Goal: Task Accomplishment & Management: Manage account settings

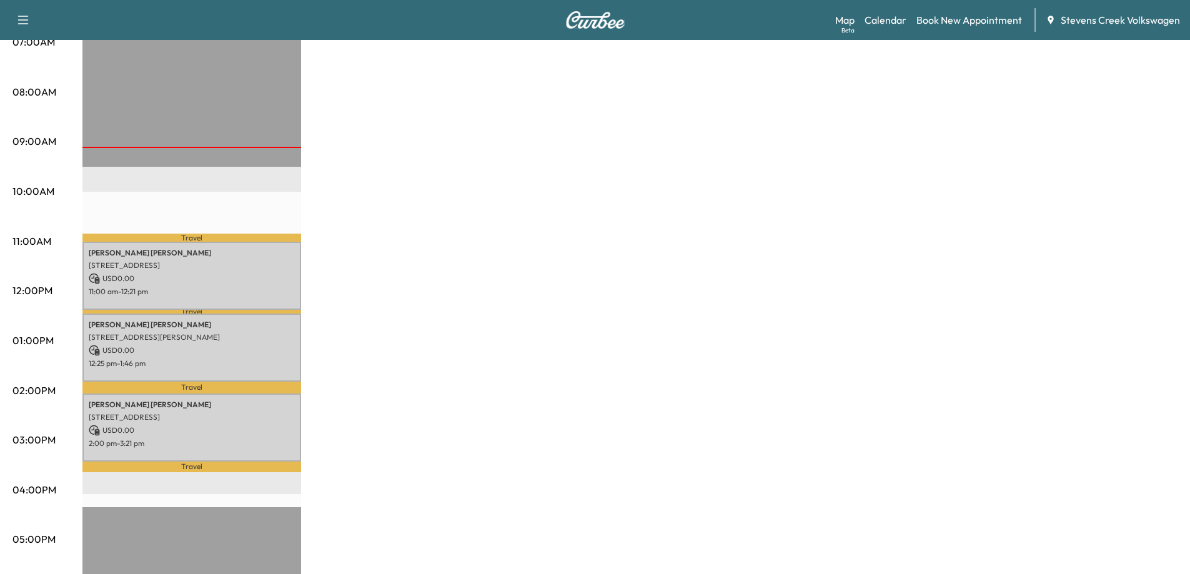
scroll to position [312, 0]
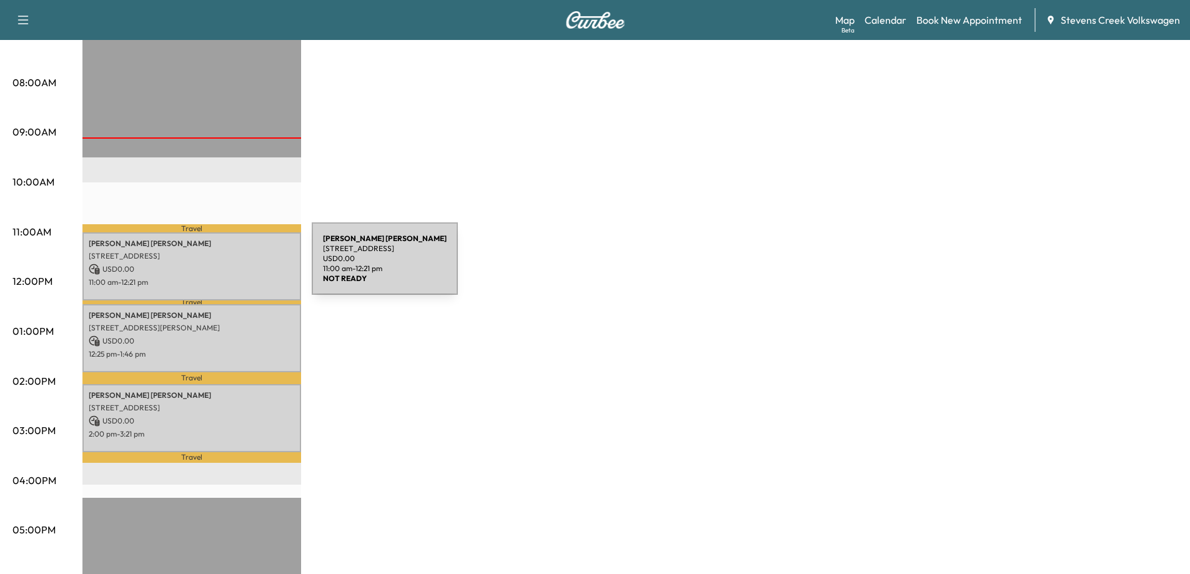
click at [218, 266] on p "USD 0.00" at bounding box center [192, 269] width 206 height 11
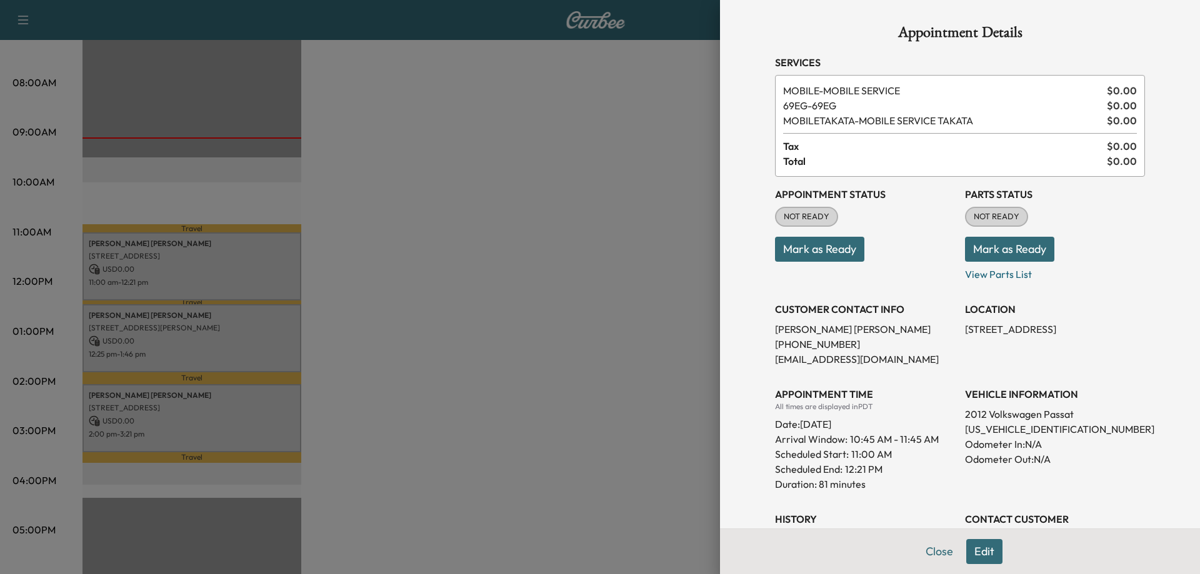
click at [1002, 254] on button "Mark as Ready" at bounding box center [1009, 249] width 89 height 25
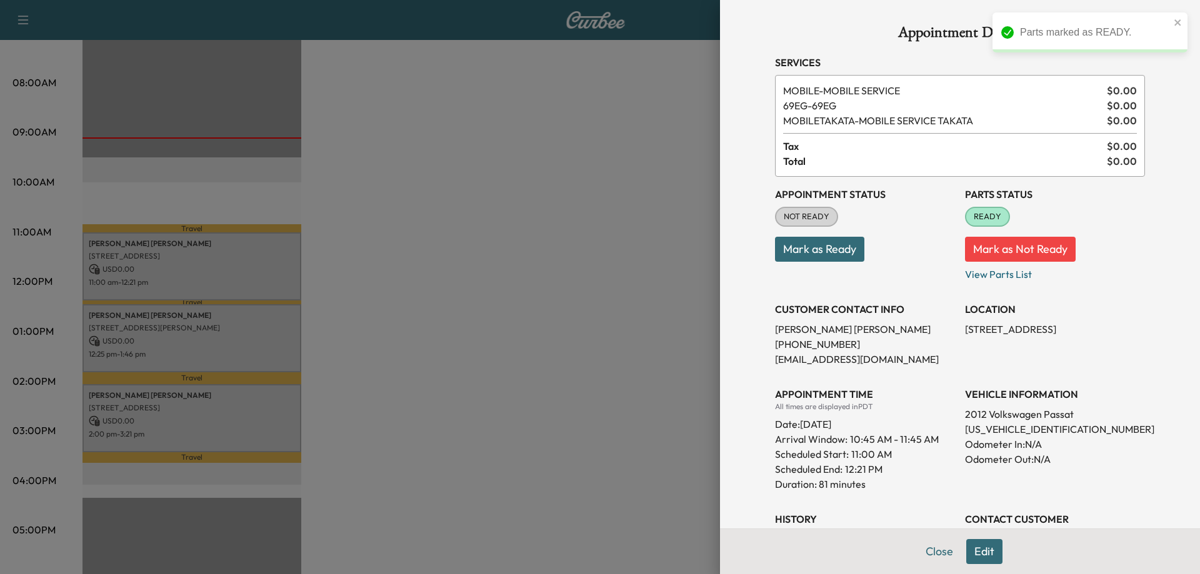
click at [819, 252] on button "Mark as Ready" at bounding box center [819, 249] width 89 height 25
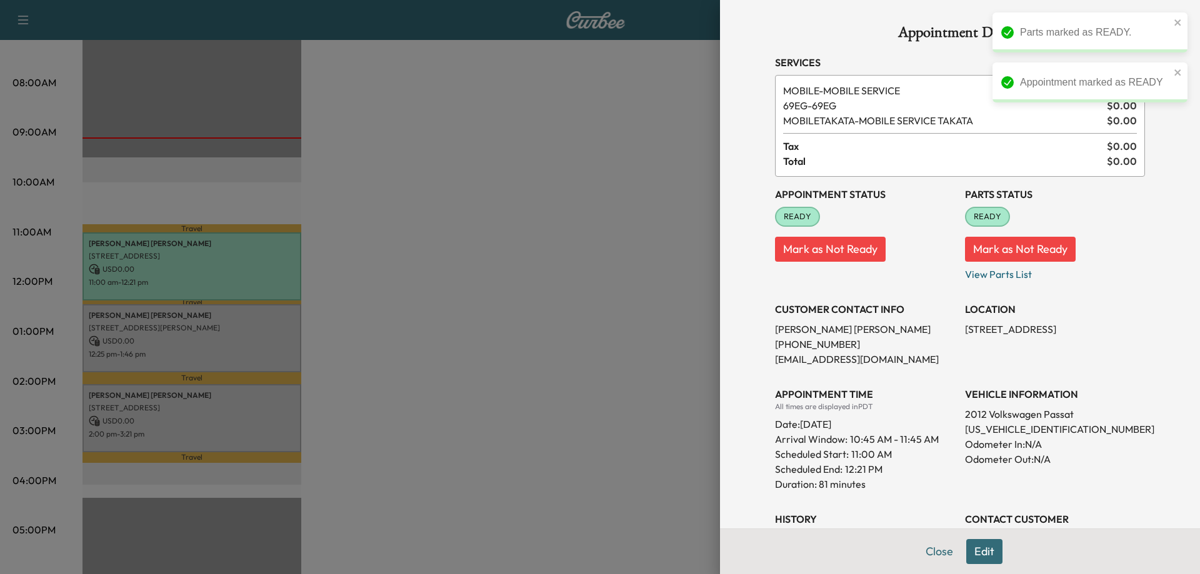
drag, startPoint x: 579, startPoint y: 265, endPoint x: 547, endPoint y: 274, distance: 33.2
click at [578, 265] on div at bounding box center [600, 287] width 1200 height 574
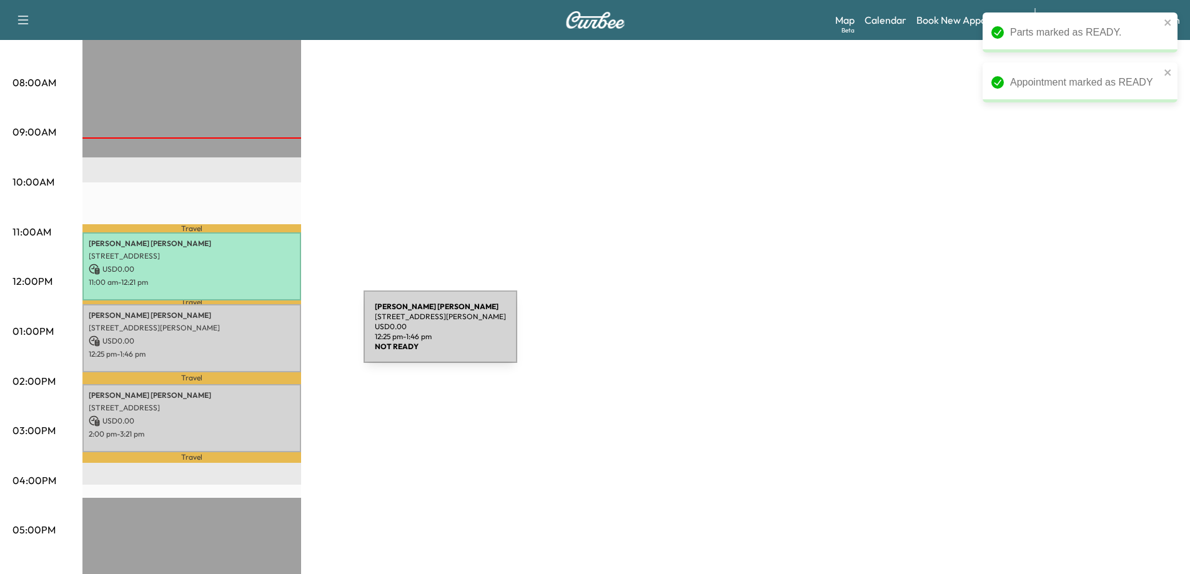
click at [256, 338] on p "USD 0.00" at bounding box center [192, 341] width 206 height 11
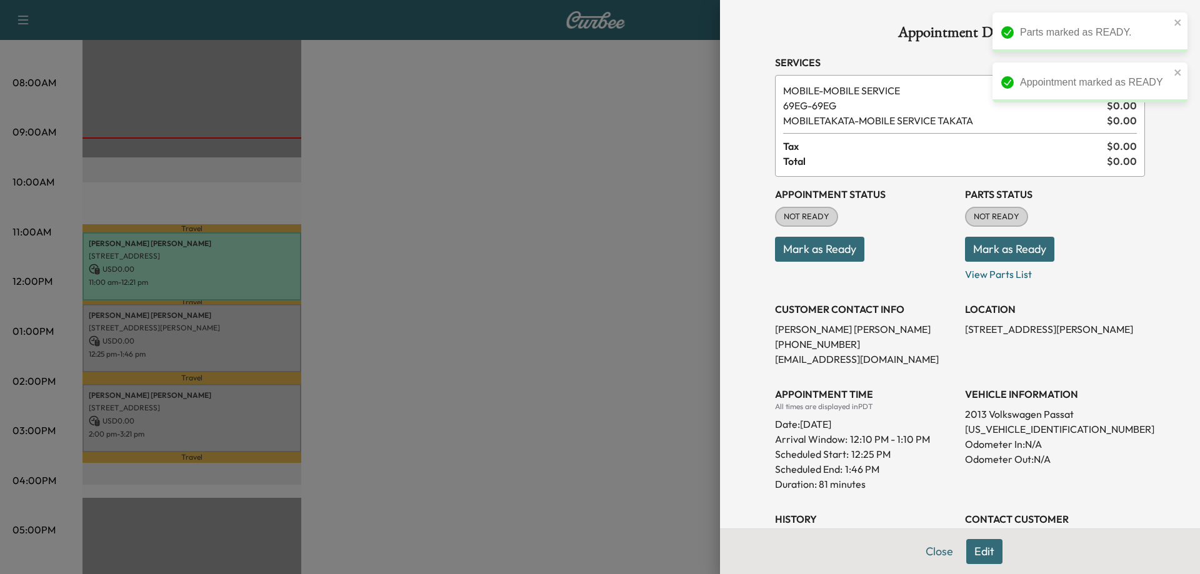
click at [999, 248] on button "Mark as Ready" at bounding box center [1009, 249] width 89 height 25
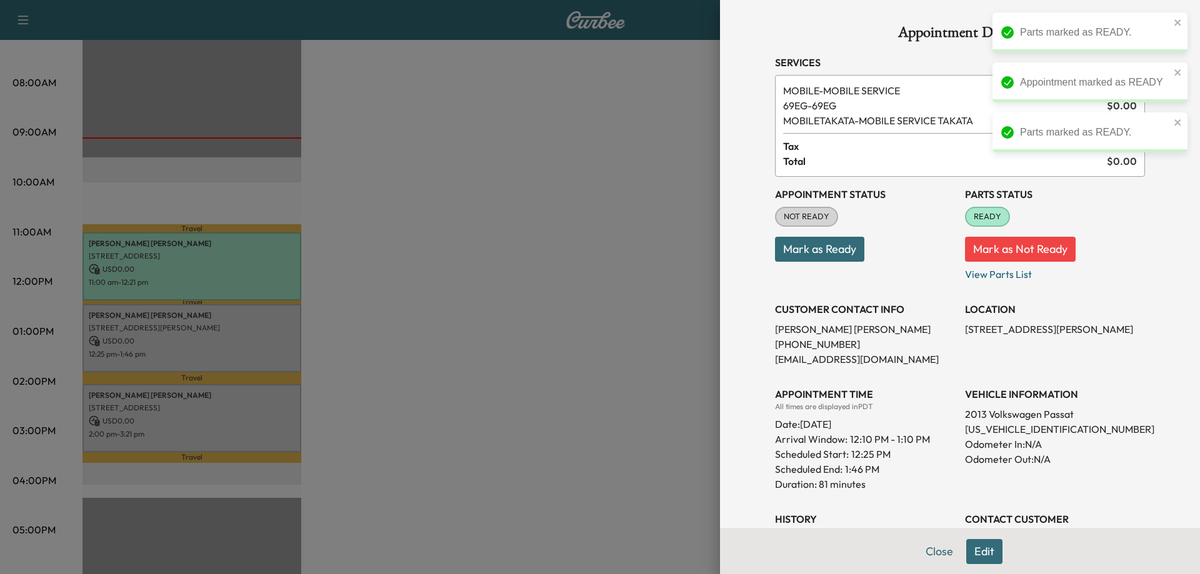
click at [827, 248] on button "Mark as Ready" at bounding box center [819, 249] width 89 height 25
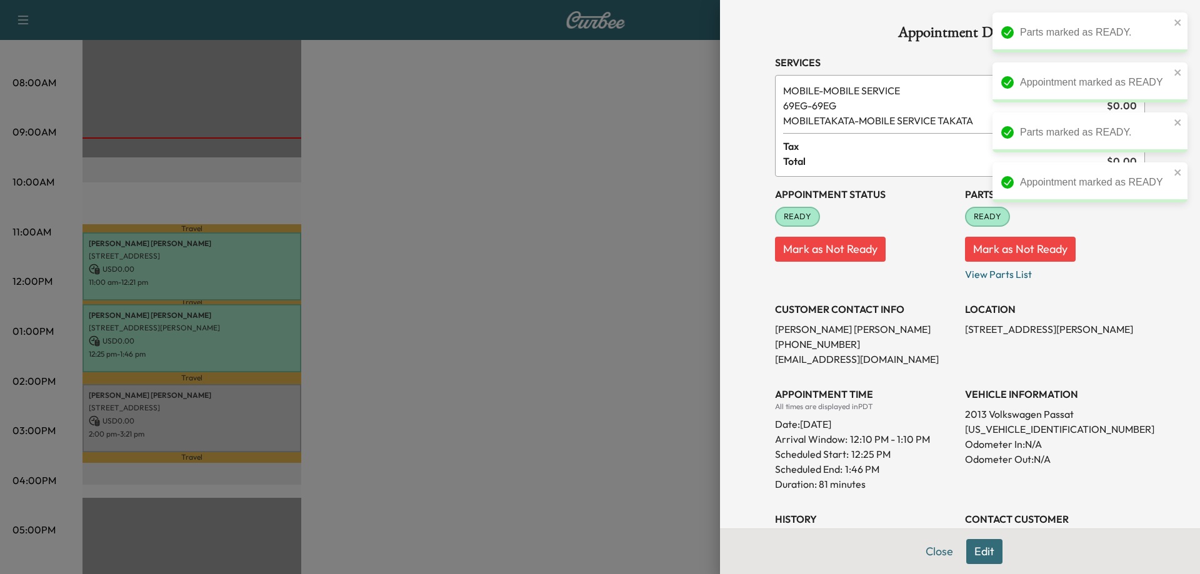
click at [608, 254] on div at bounding box center [600, 287] width 1200 height 574
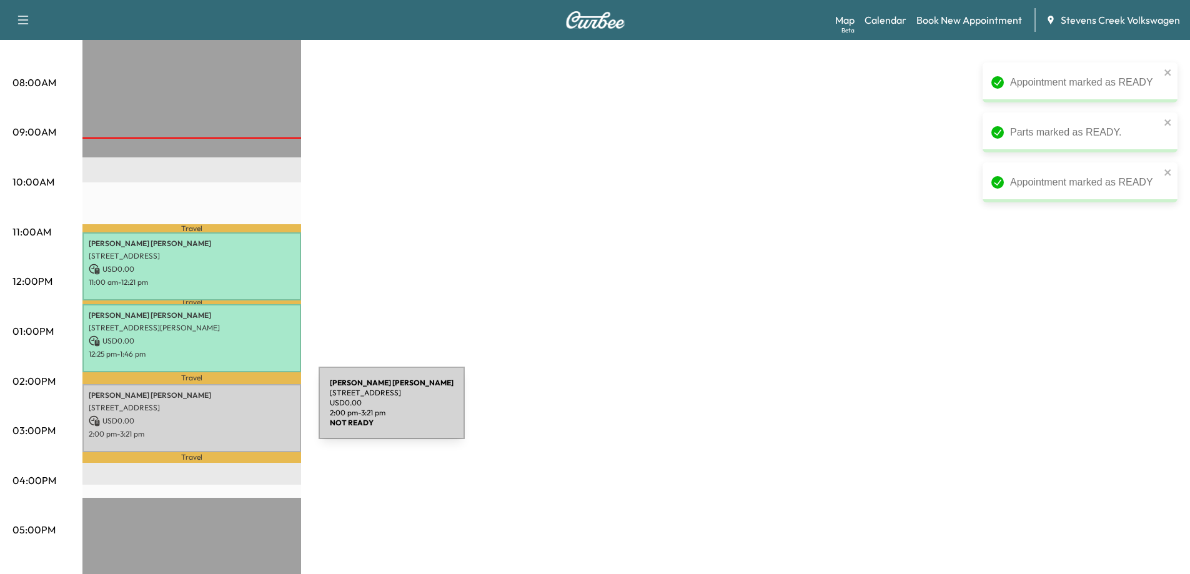
click at [219, 429] on p "2:00 pm - 3:21 pm" at bounding box center [192, 434] width 206 height 10
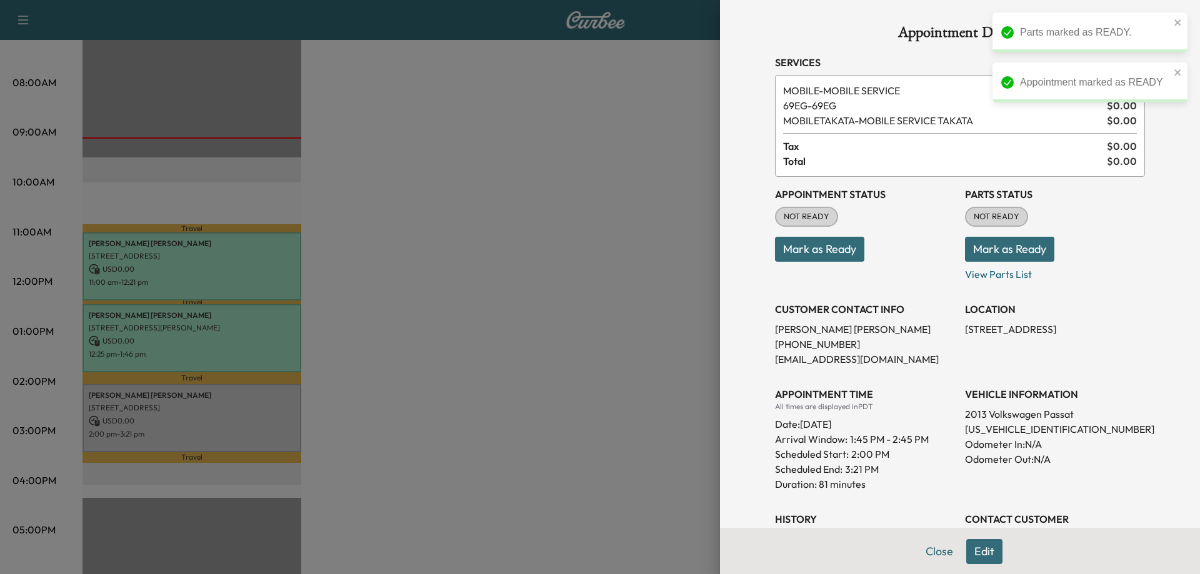
click at [990, 242] on button "Mark as Ready" at bounding box center [1009, 249] width 89 height 25
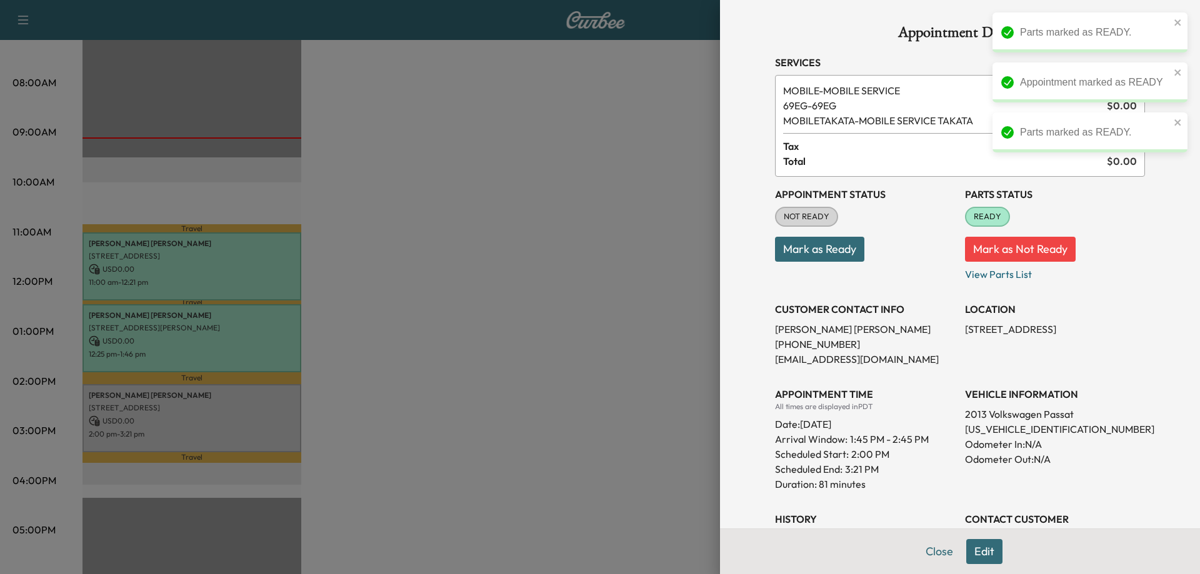
click at [820, 247] on button "Mark as Ready" at bounding box center [819, 249] width 89 height 25
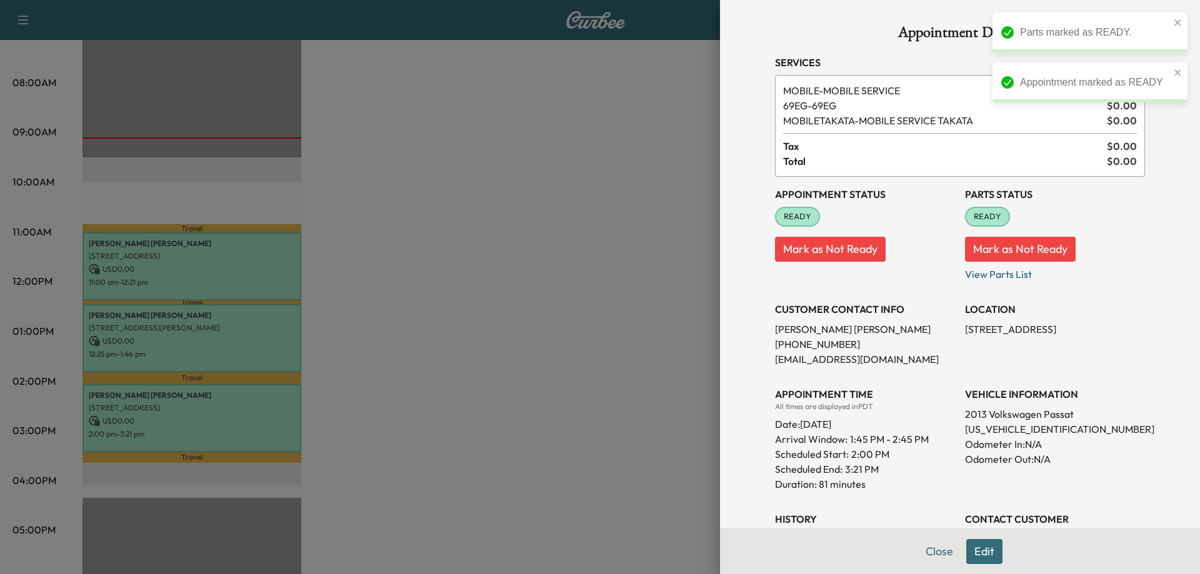
click at [567, 262] on div at bounding box center [600, 287] width 1200 height 574
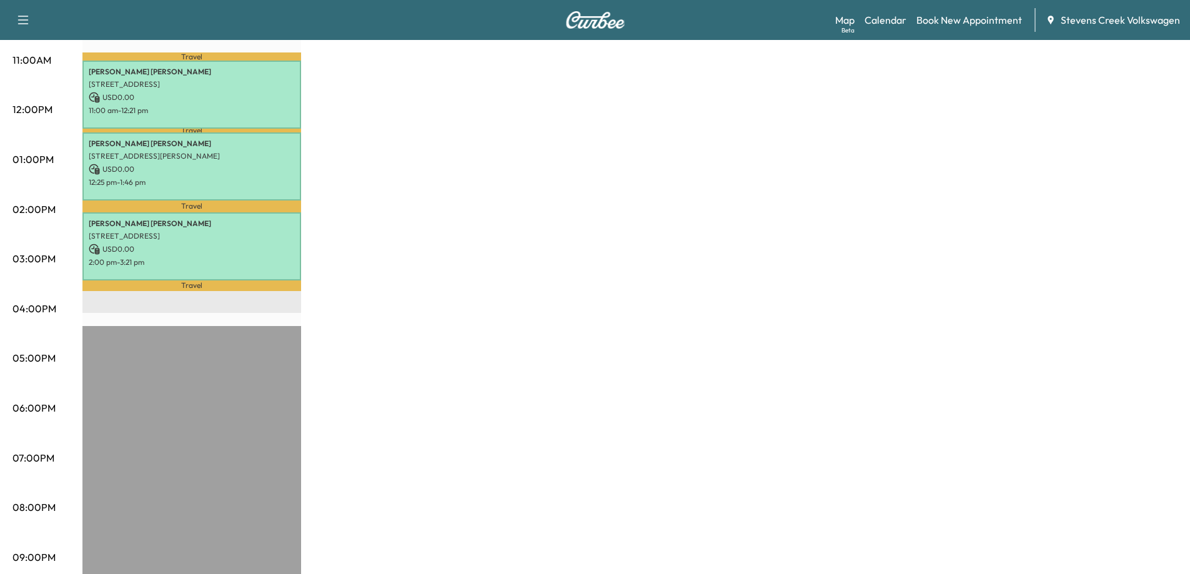
scroll to position [351, 0]
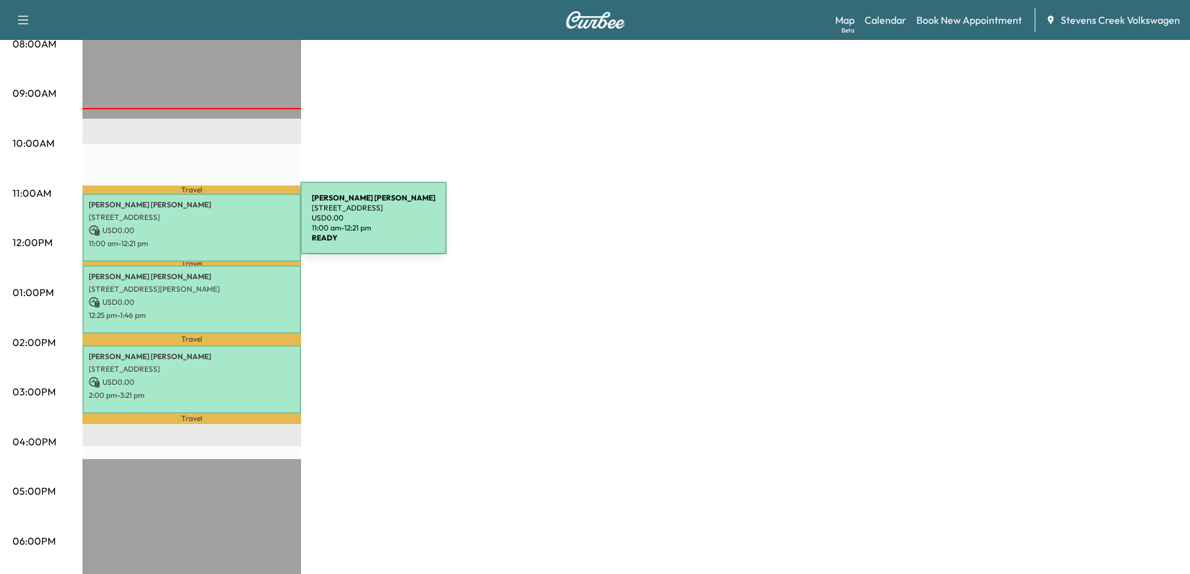
click at [207, 225] on p "USD 0.00" at bounding box center [192, 230] width 206 height 11
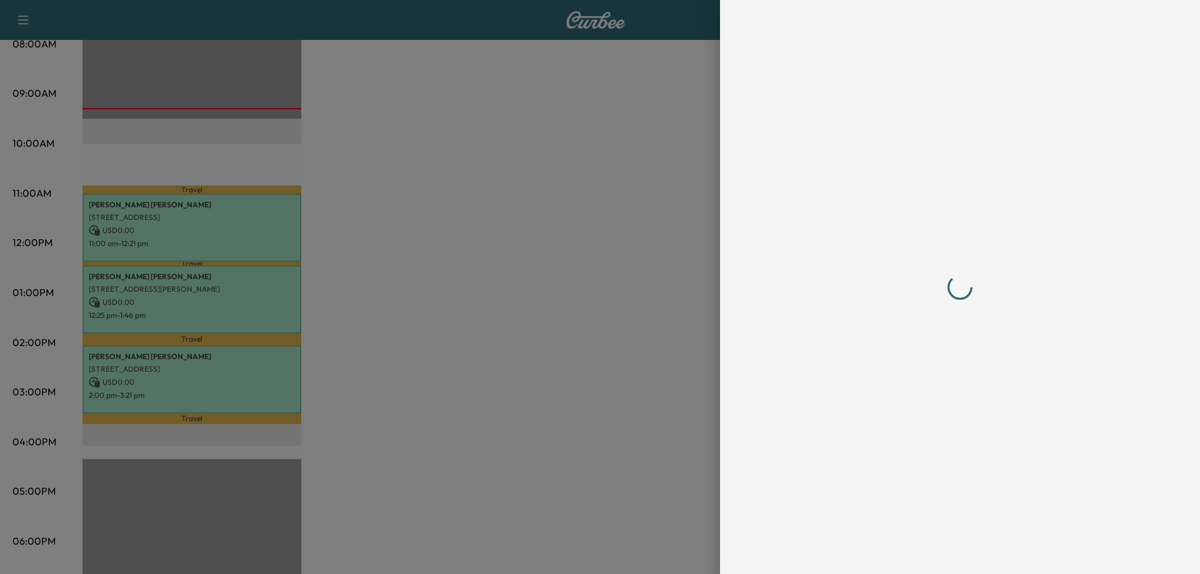
click at [392, 279] on div at bounding box center [600, 287] width 1200 height 574
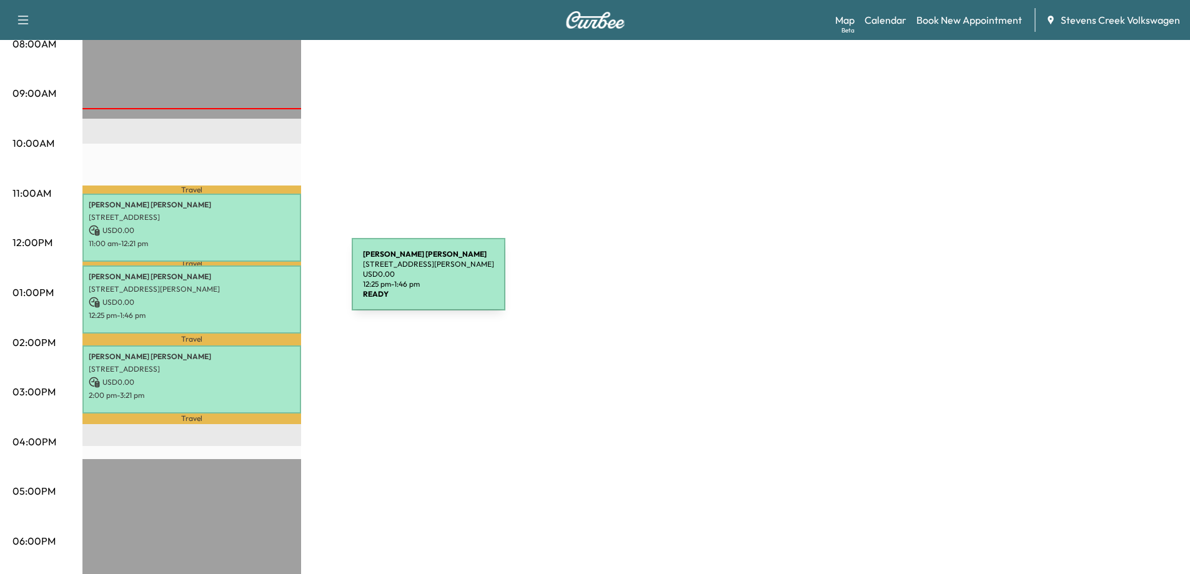
click at [242, 289] on p "[STREET_ADDRESS][PERSON_NAME]" at bounding box center [192, 289] width 206 height 10
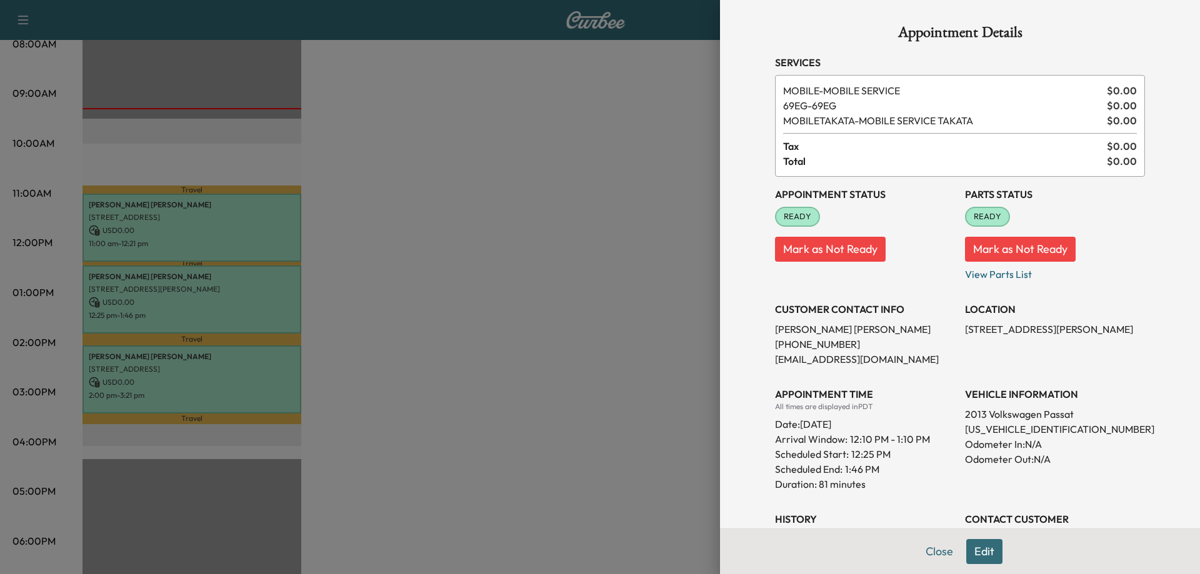
click at [318, 377] on div at bounding box center [600, 287] width 1200 height 574
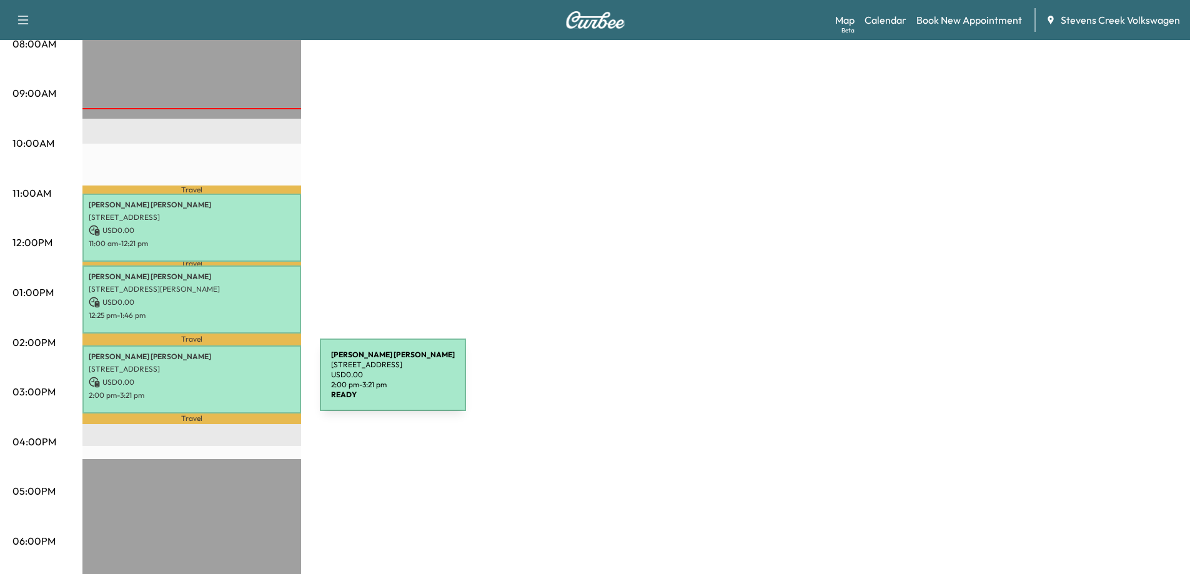
click at [226, 382] on p "USD 0.00" at bounding box center [192, 382] width 206 height 11
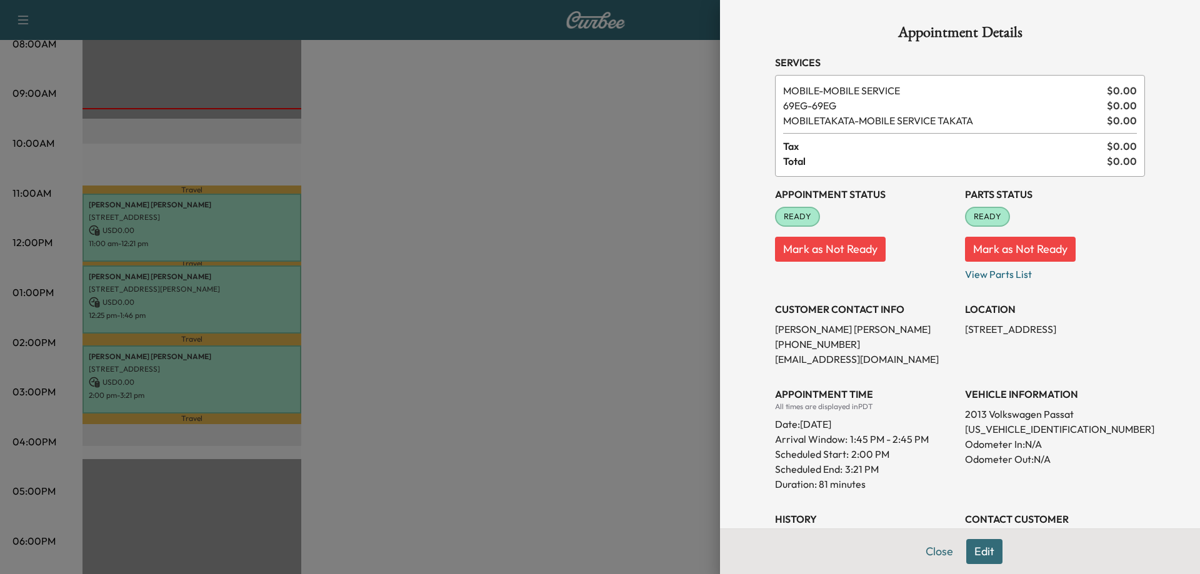
click at [489, 356] on div at bounding box center [600, 287] width 1200 height 574
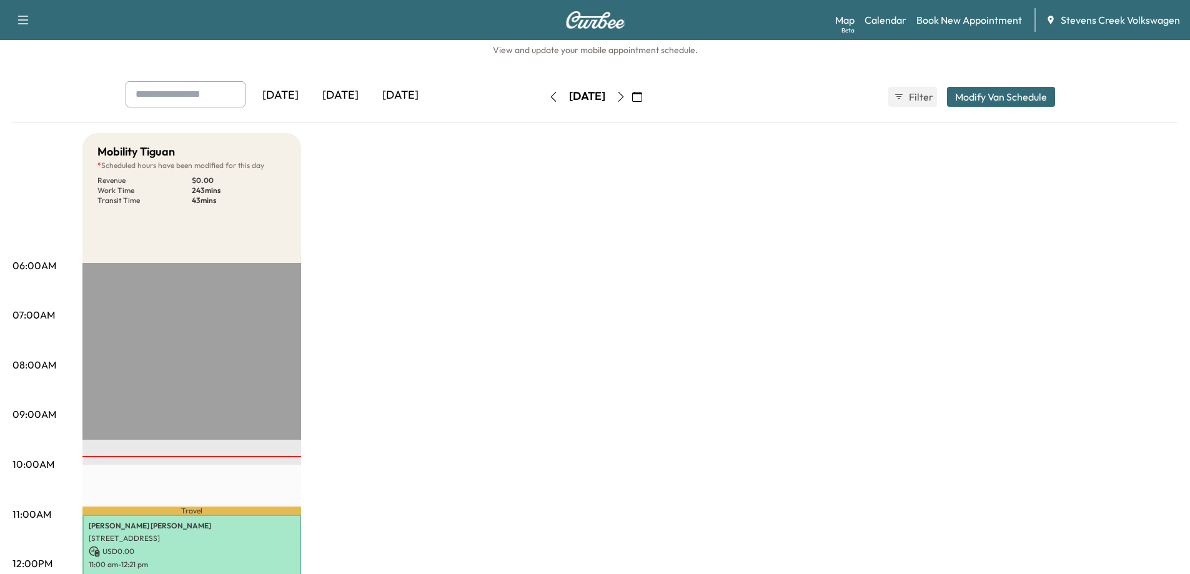
scroll to position [0, 0]
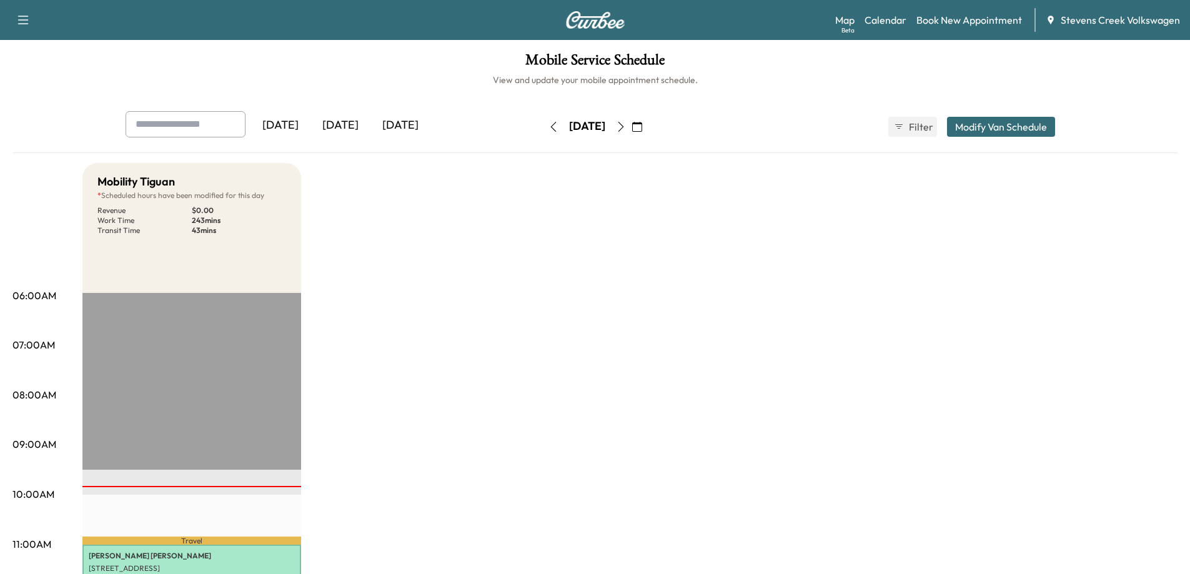
click at [626, 128] on icon "button" at bounding box center [621, 127] width 10 height 10
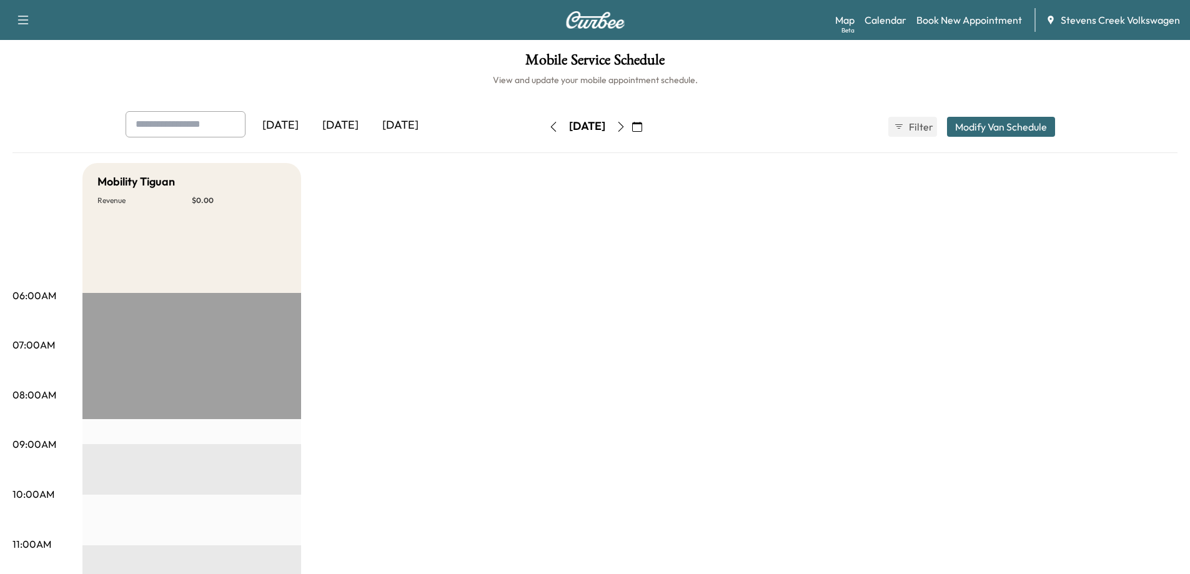
click at [624, 126] on icon "button" at bounding box center [621, 127] width 6 height 10
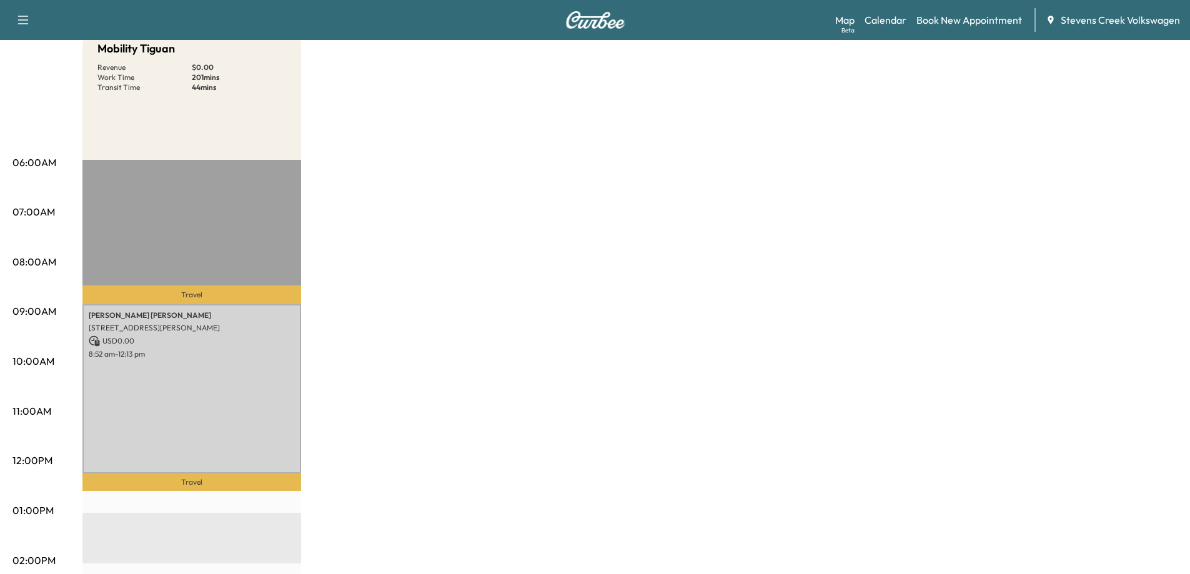
scroll to position [312, 0]
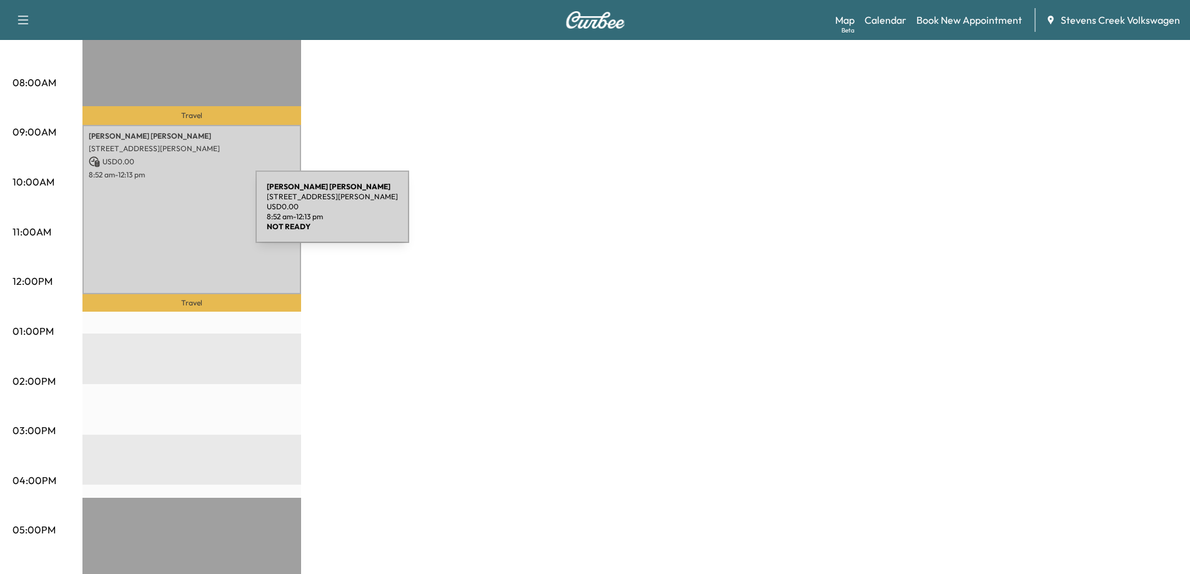
click at [162, 214] on div "[PERSON_NAME] [STREET_ADDRESS][PERSON_NAME] USD 0.00 8:52 am - 12:13 pm" at bounding box center [191, 209] width 219 height 169
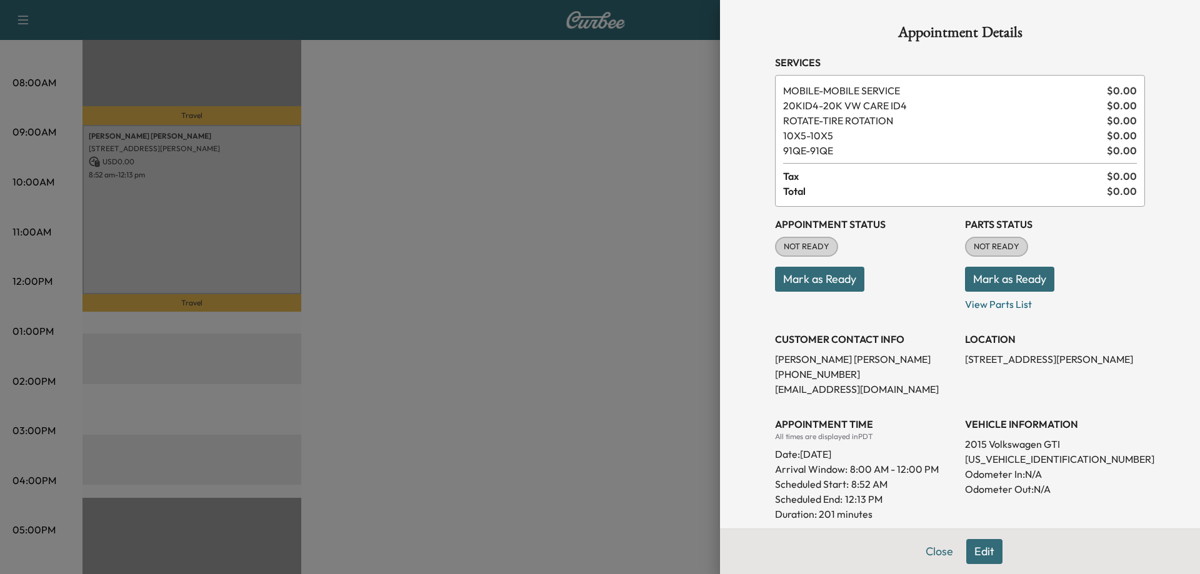
click at [447, 234] on div at bounding box center [600, 287] width 1200 height 574
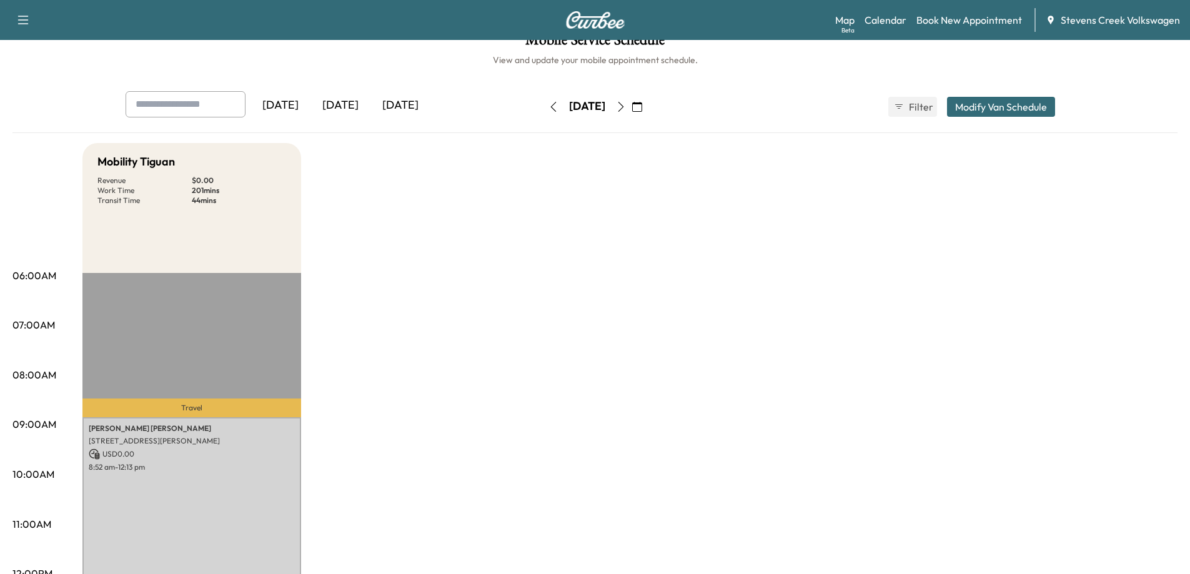
scroll to position [0, 0]
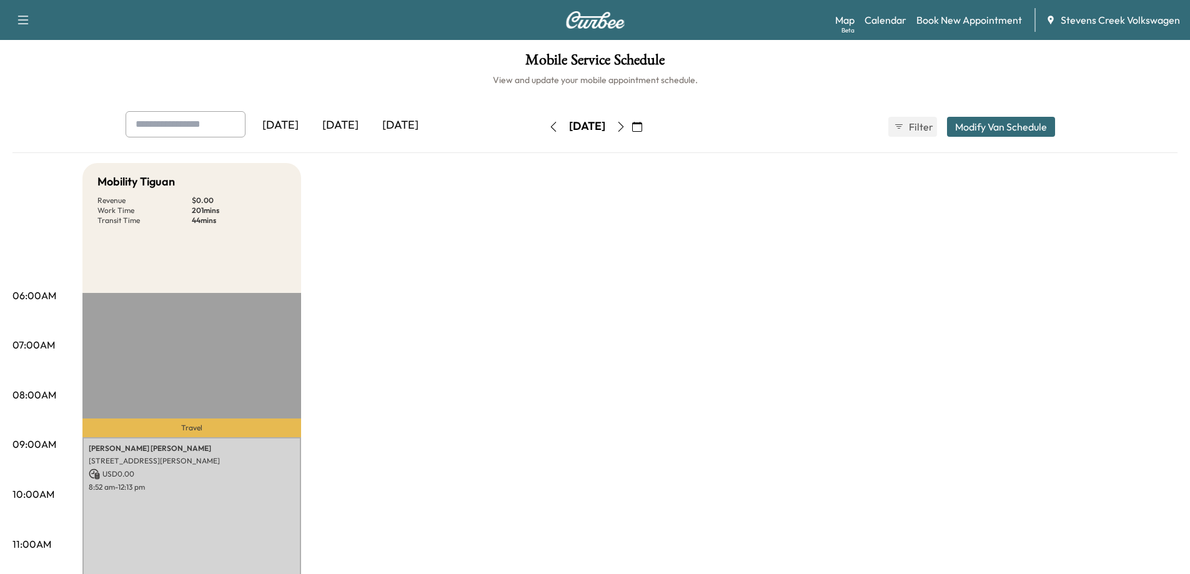
click at [626, 129] on icon "button" at bounding box center [621, 127] width 10 height 10
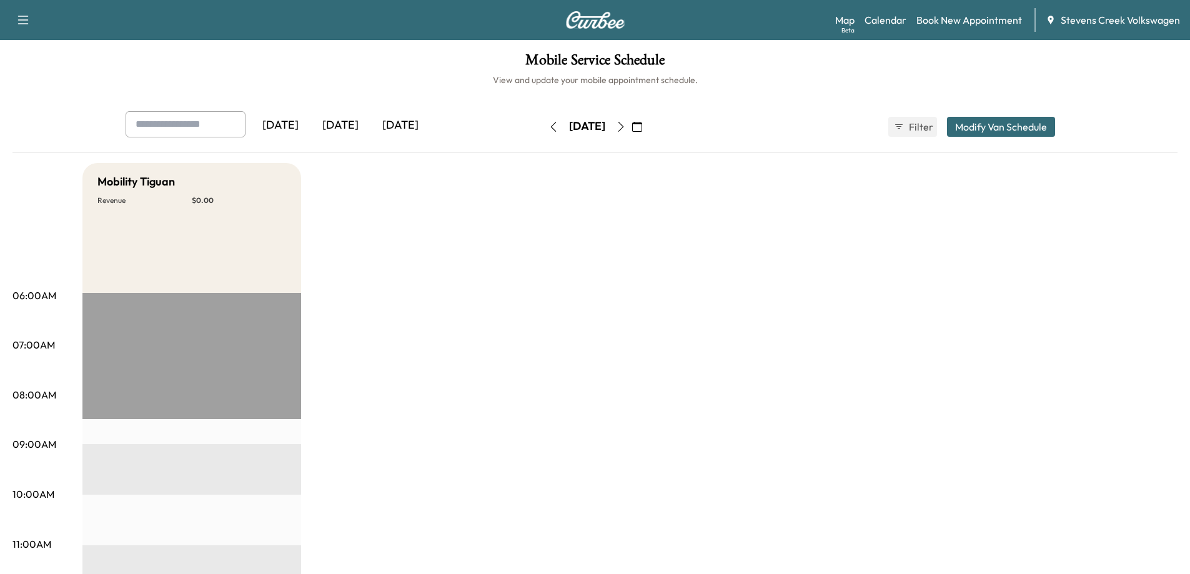
click at [648, 129] on button "button" at bounding box center [637, 127] width 21 height 20
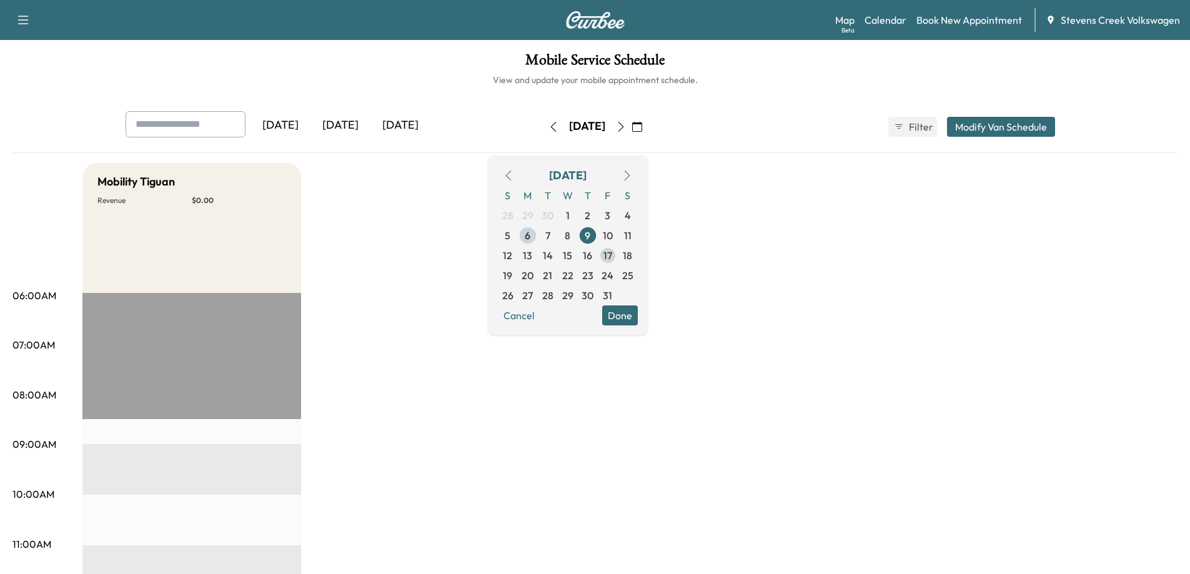
click at [612, 254] on span "17" at bounding box center [608, 255] width 9 height 15
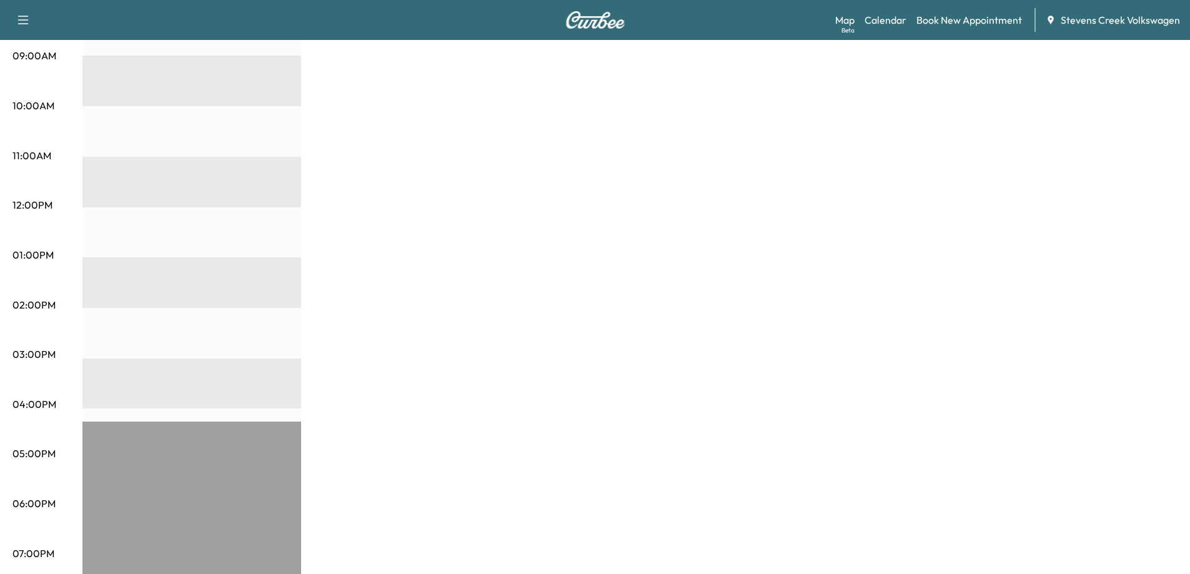
scroll to position [39, 0]
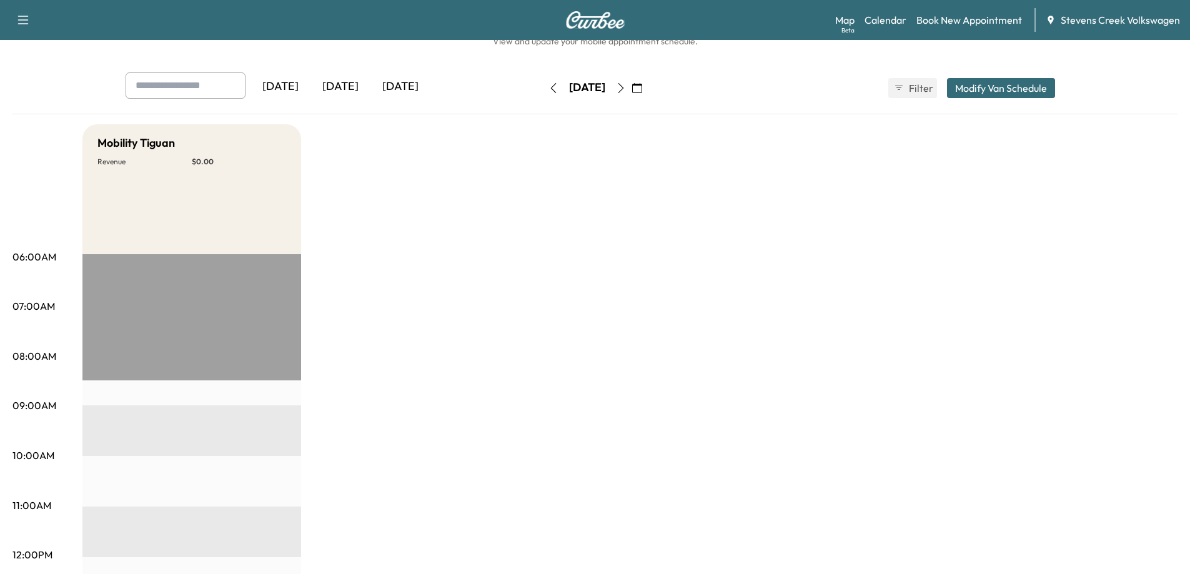
click at [963, 83] on button "Modify Van Schedule" at bounding box center [1001, 88] width 108 height 20
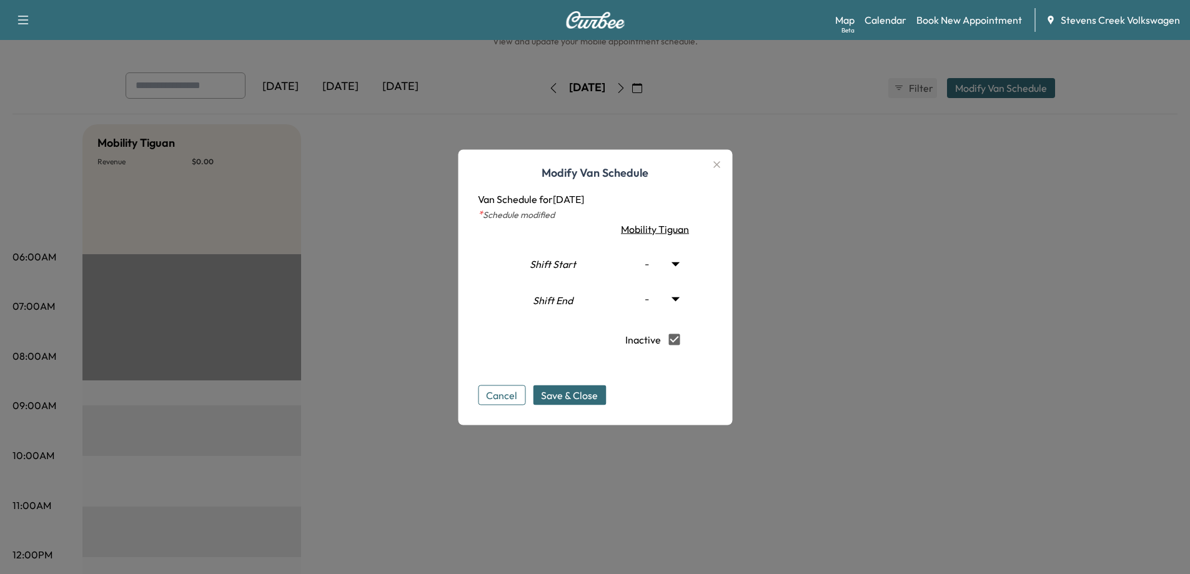
click at [581, 395] on span "Save & Close" at bounding box center [569, 394] width 57 height 15
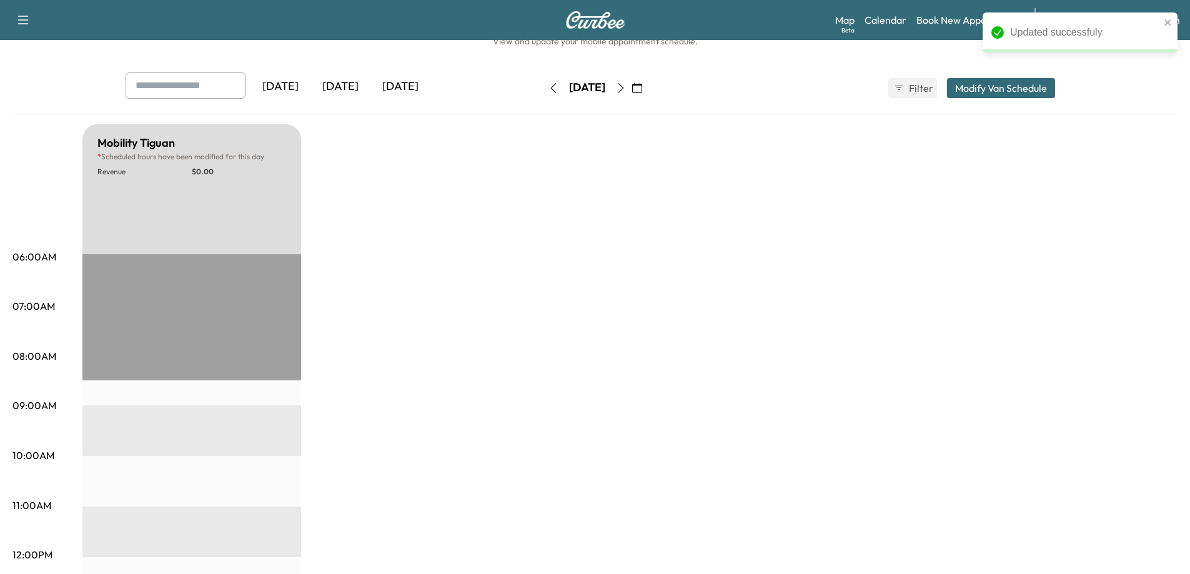
click at [642, 89] on icon "button" at bounding box center [637, 88] width 10 height 10
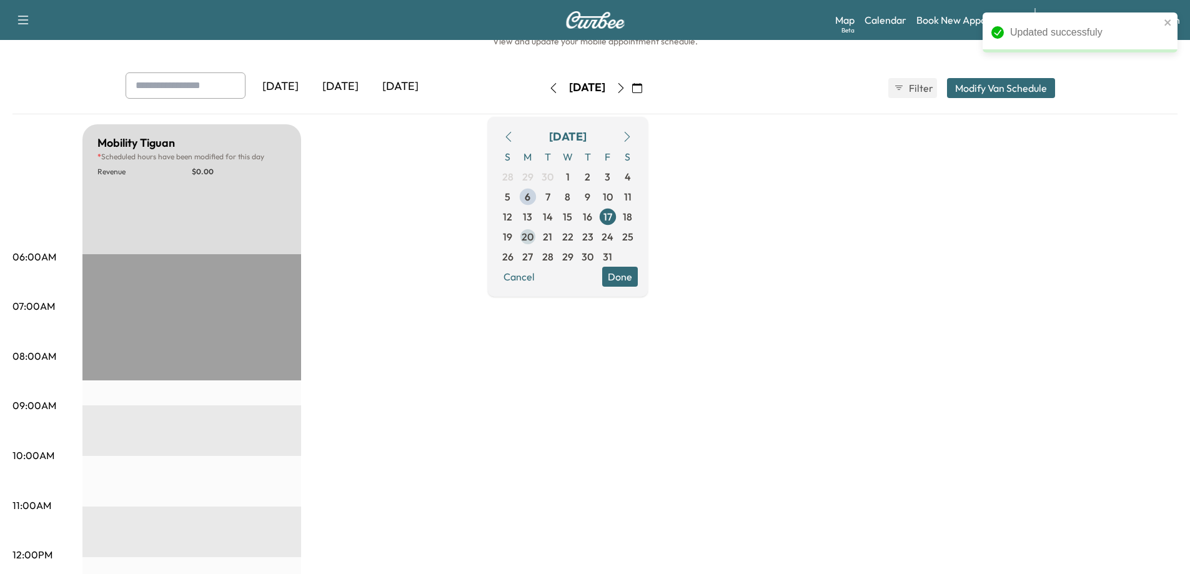
click at [534, 235] on span "20" at bounding box center [528, 236] width 12 height 15
type input "***"
type input "*****"
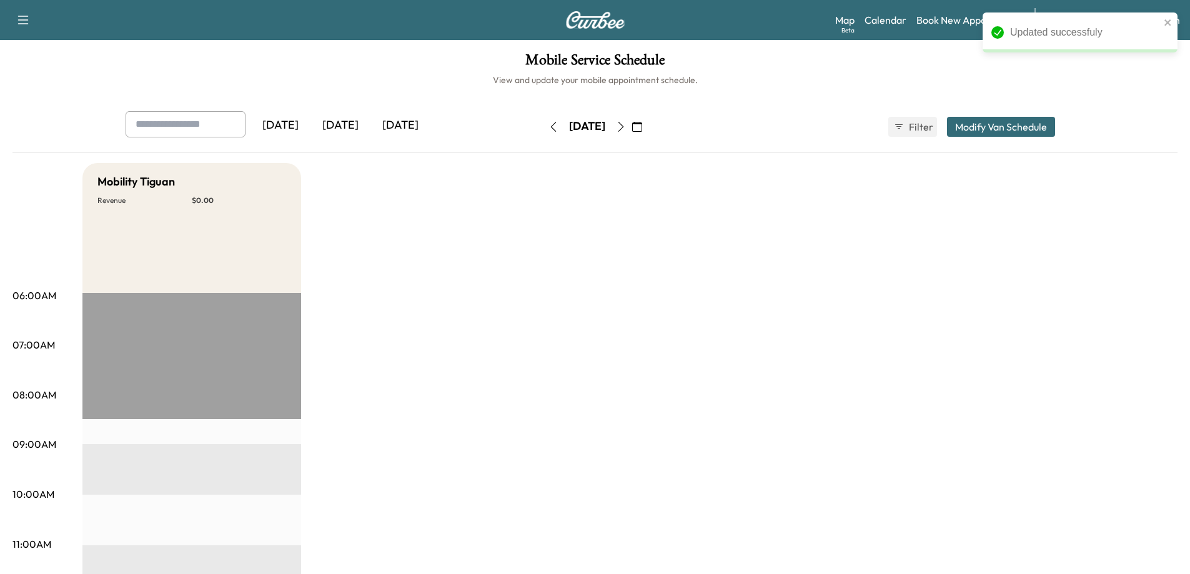
click at [977, 129] on button "Modify Van Schedule" at bounding box center [1001, 127] width 108 height 20
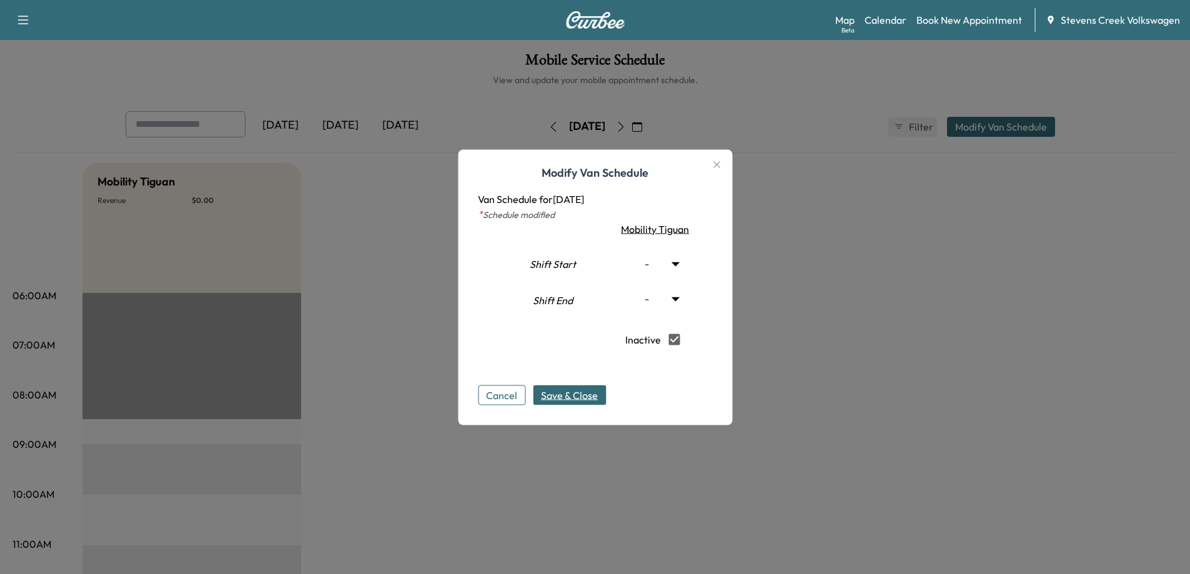
click at [576, 397] on span "Save & Close" at bounding box center [569, 394] width 57 height 15
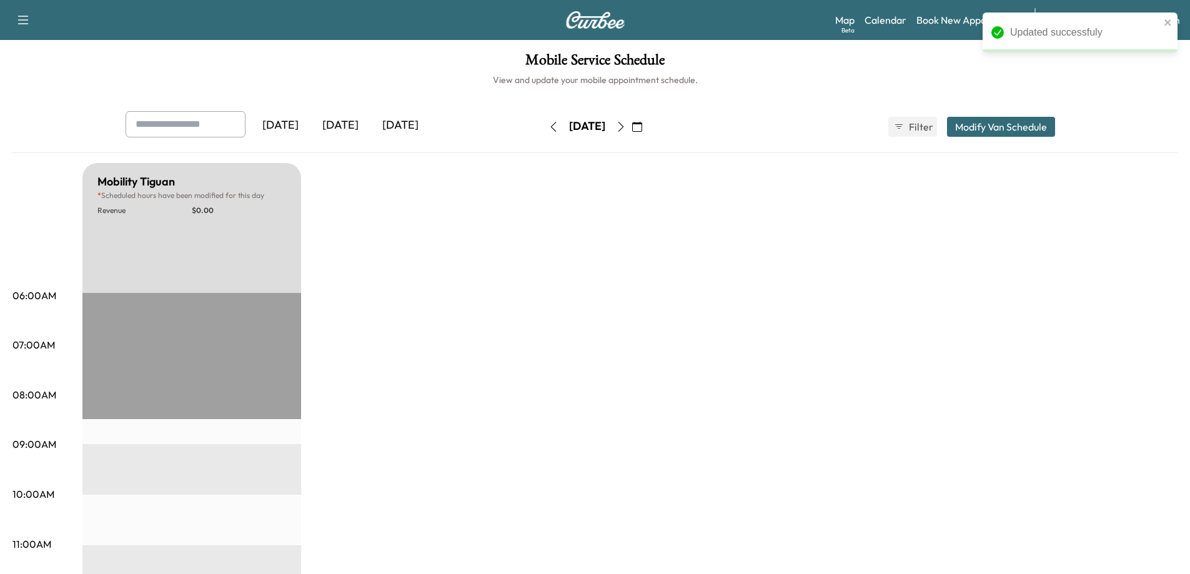
click at [966, 126] on button "Modify Van Schedule" at bounding box center [1001, 127] width 108 height 20
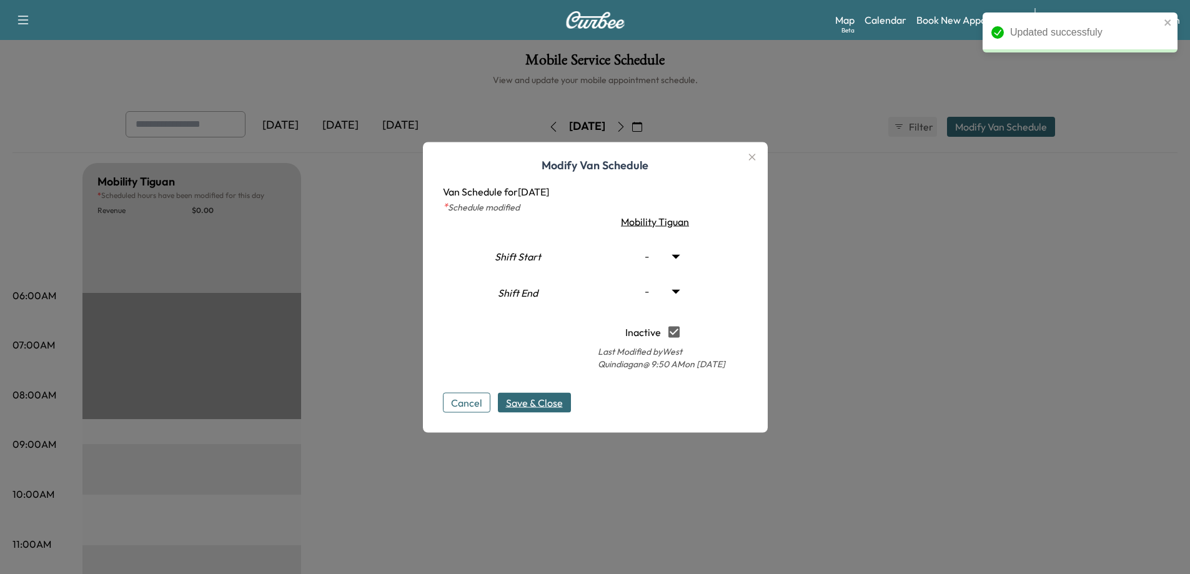
click at [758, 159] on icon "button" at bounding box center [752, 156] width 15 height 15
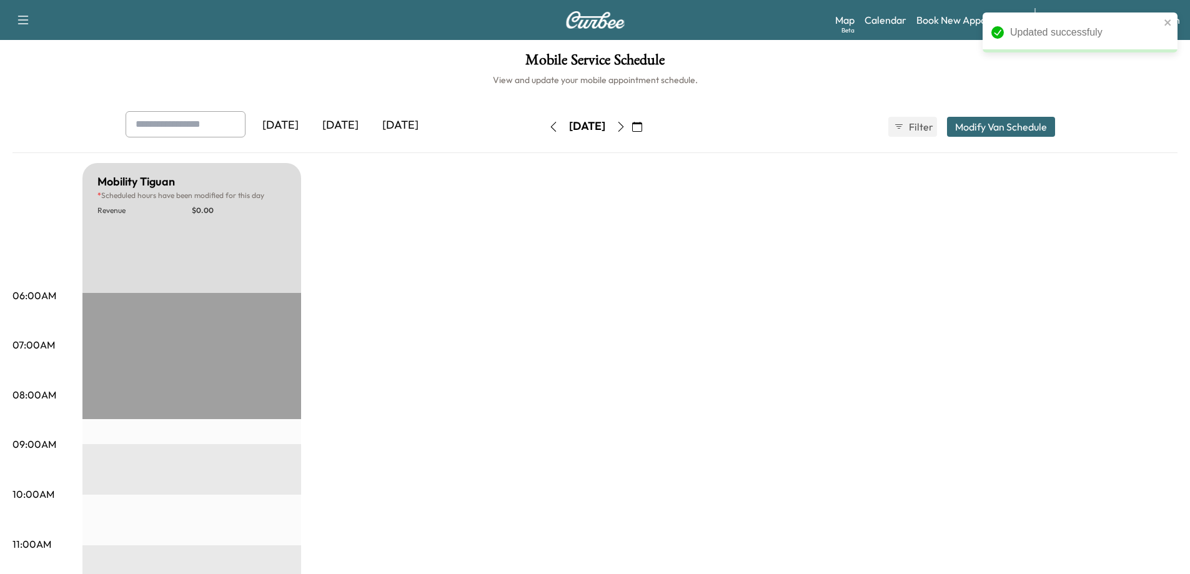
click at [642, 126] on icon "button" at bounding box center [637, 127] width 10 height 10
